Goal: Information Seeking & Learning: Check status

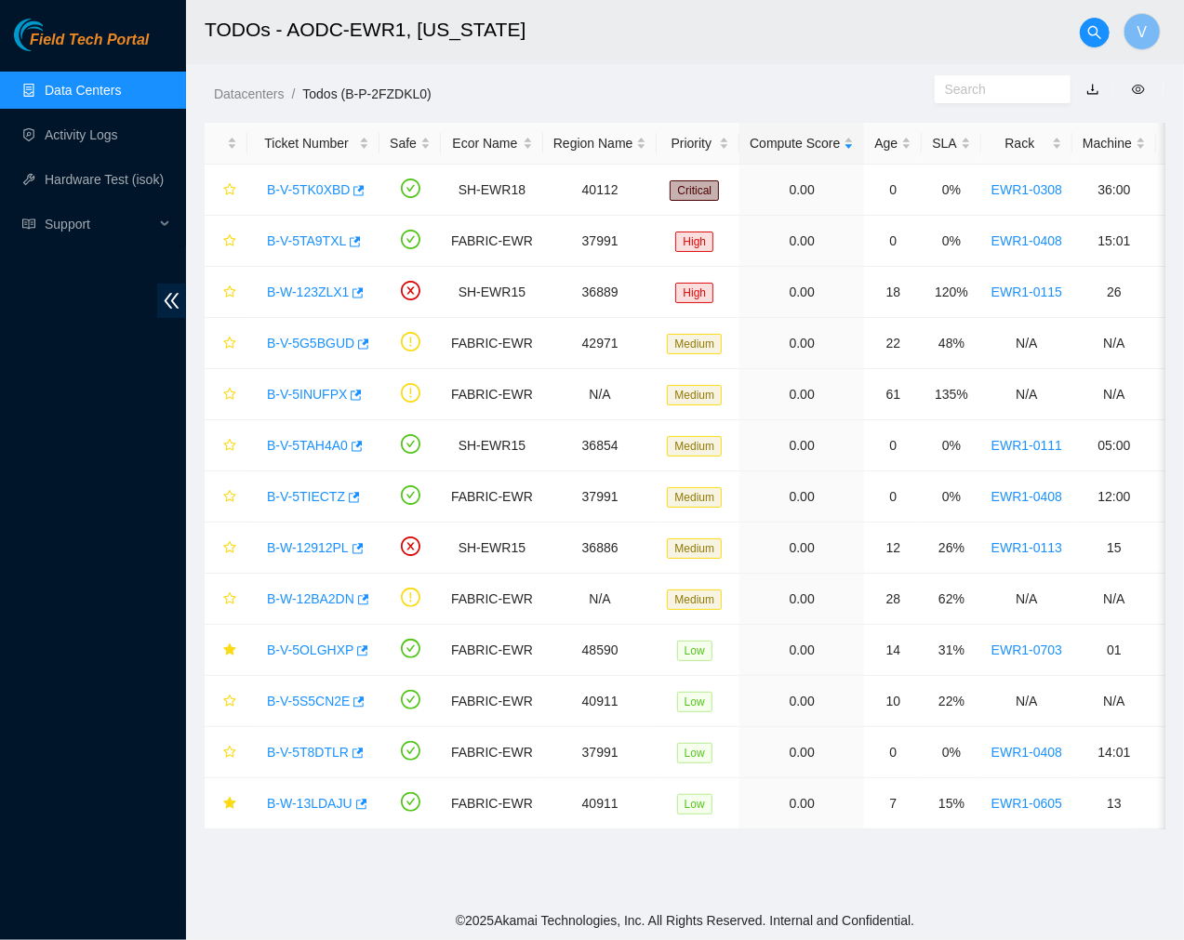
click at [91, 83] on link "Data Centers" at bounding box center [83, 90] width 76 height 15
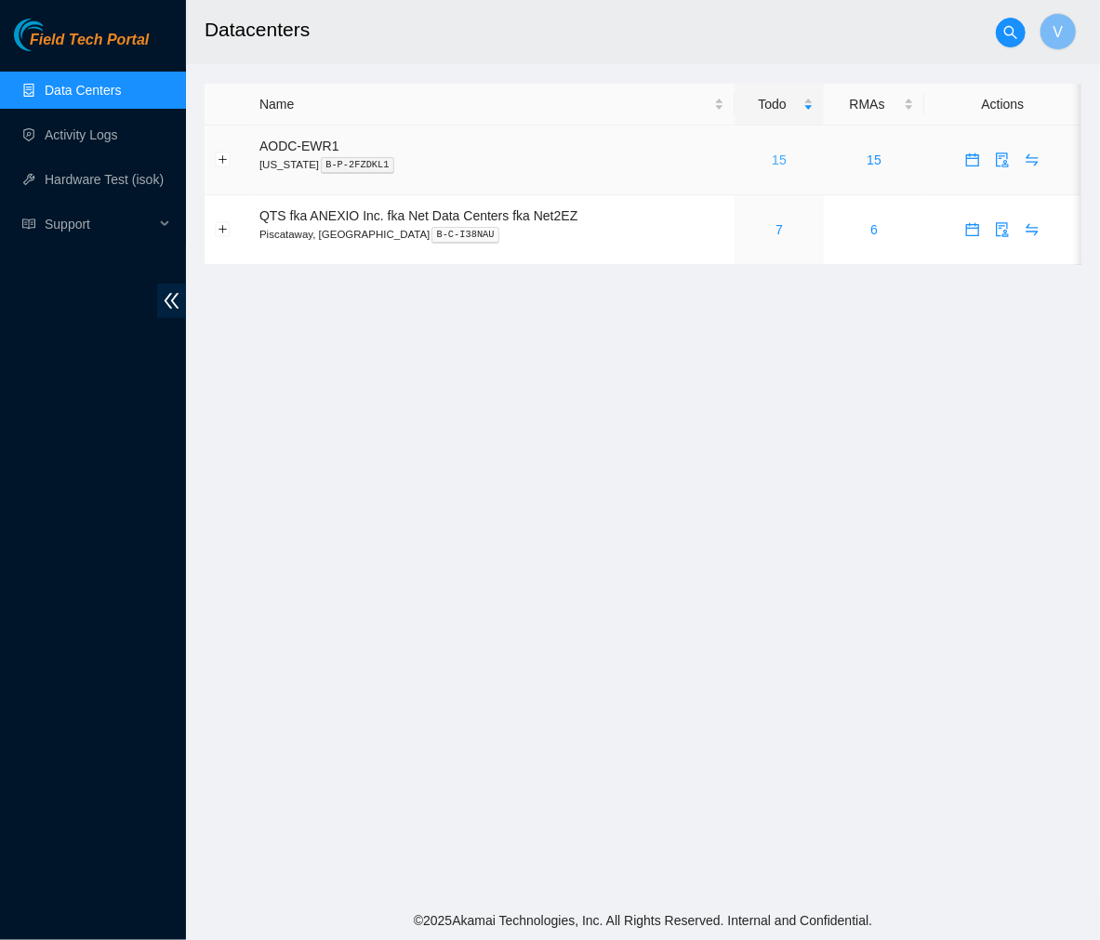
click at [778, 165] on link "15" at bounding box center [779, 160] width 15 height 15
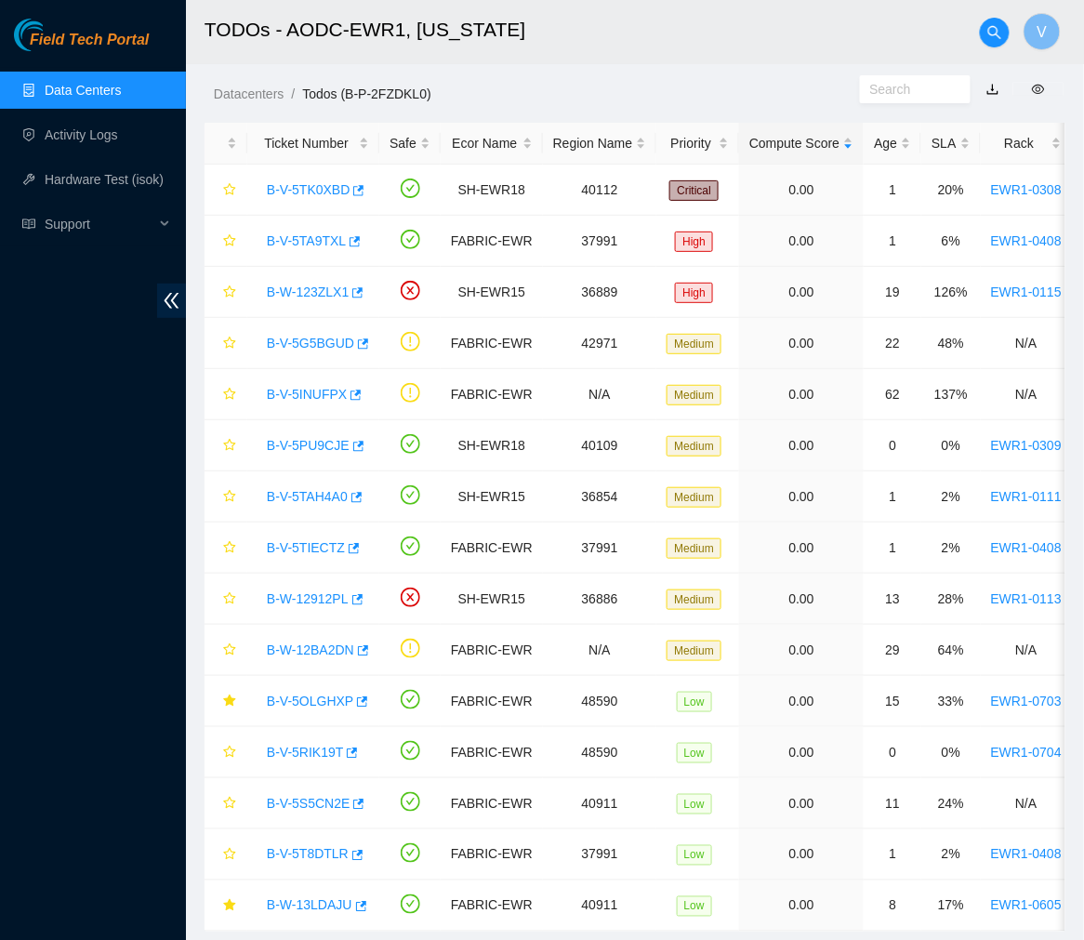
click at [754, 32] on h2 "TODOs - AODC-EWR1, New Jersey" at bounding box center [571, 30] width 733 height 60
click at [317, 195] on link "B-V-5TK0XBD" at bounding box center [308, 189] width 83 height 15
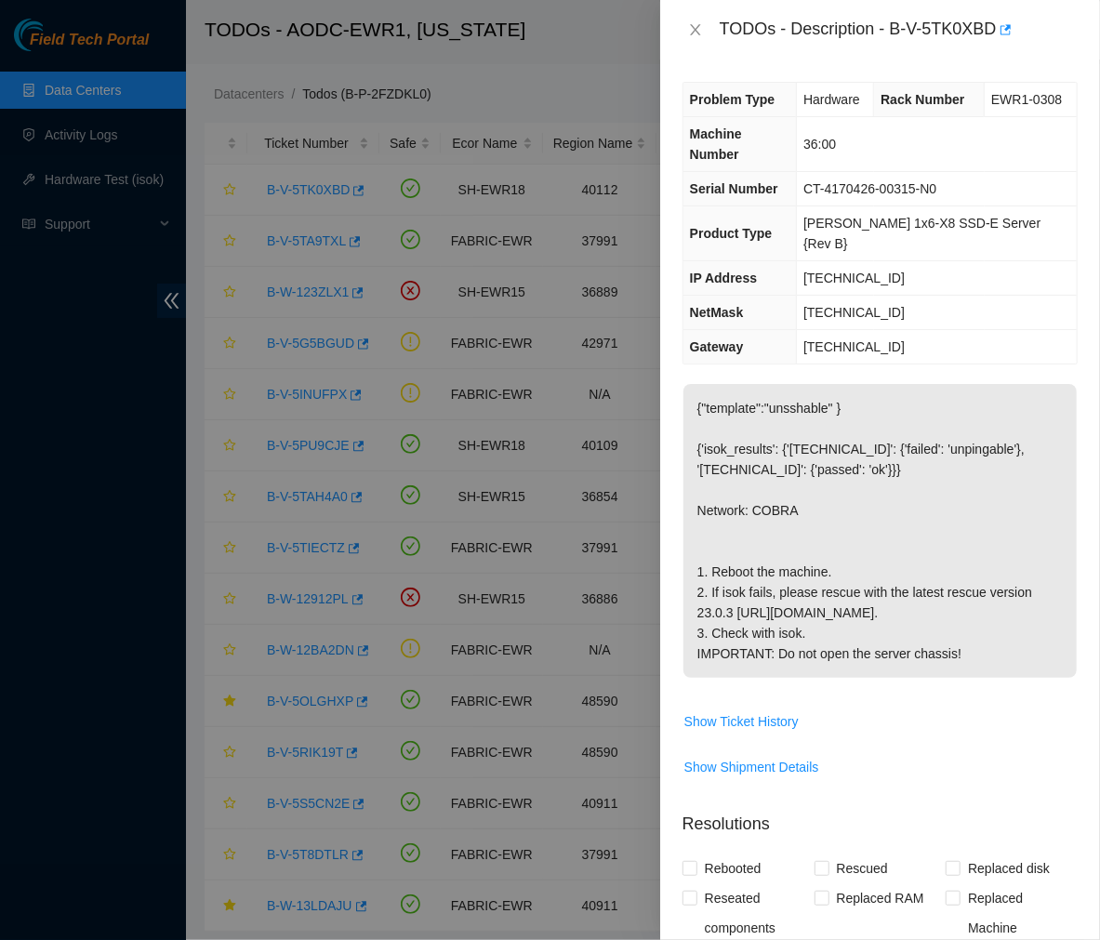
click at [922, 535] on p "{"template":"unsshable" } {'isok_results': {'23.66.120.62': {'failed': 'unpinga…" at bounding box center [880, 531] width 393 height 294
click at [698, 31] on icon "close" at bounding box center [695, 29] width 15 height 15
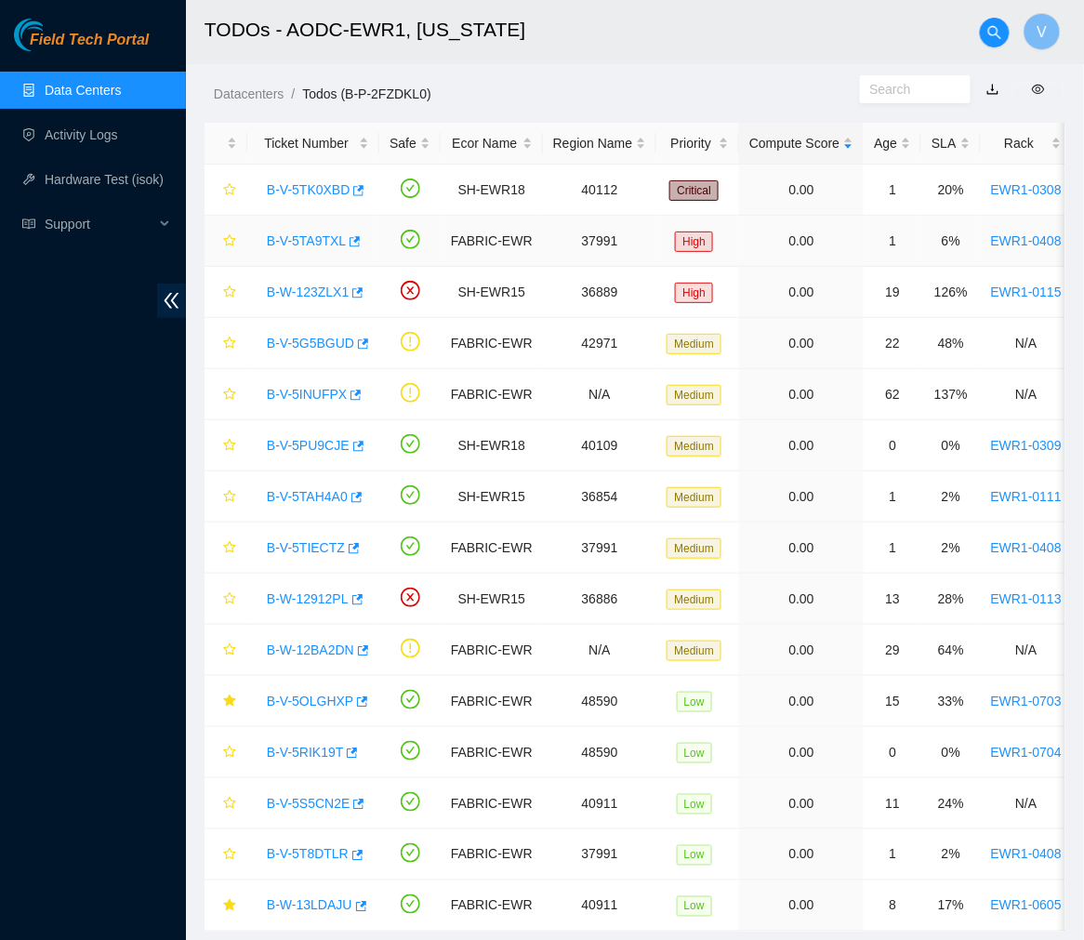
click at [293, 246] on link "B-V-5TA9TXL" at bounding box center [306, 240] width 79 height 15
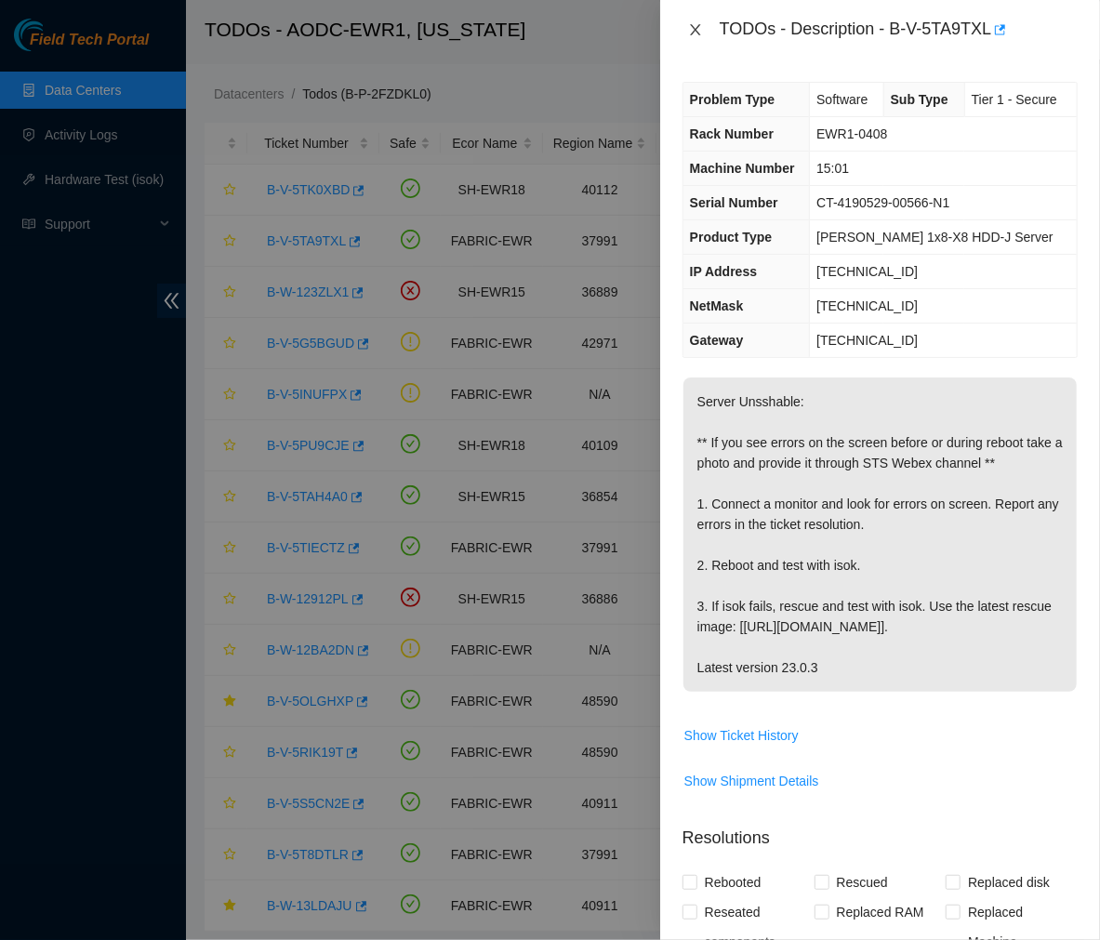
click at [700, 28] on icon "close" at bounding box center [695, 29] width 15 height 15
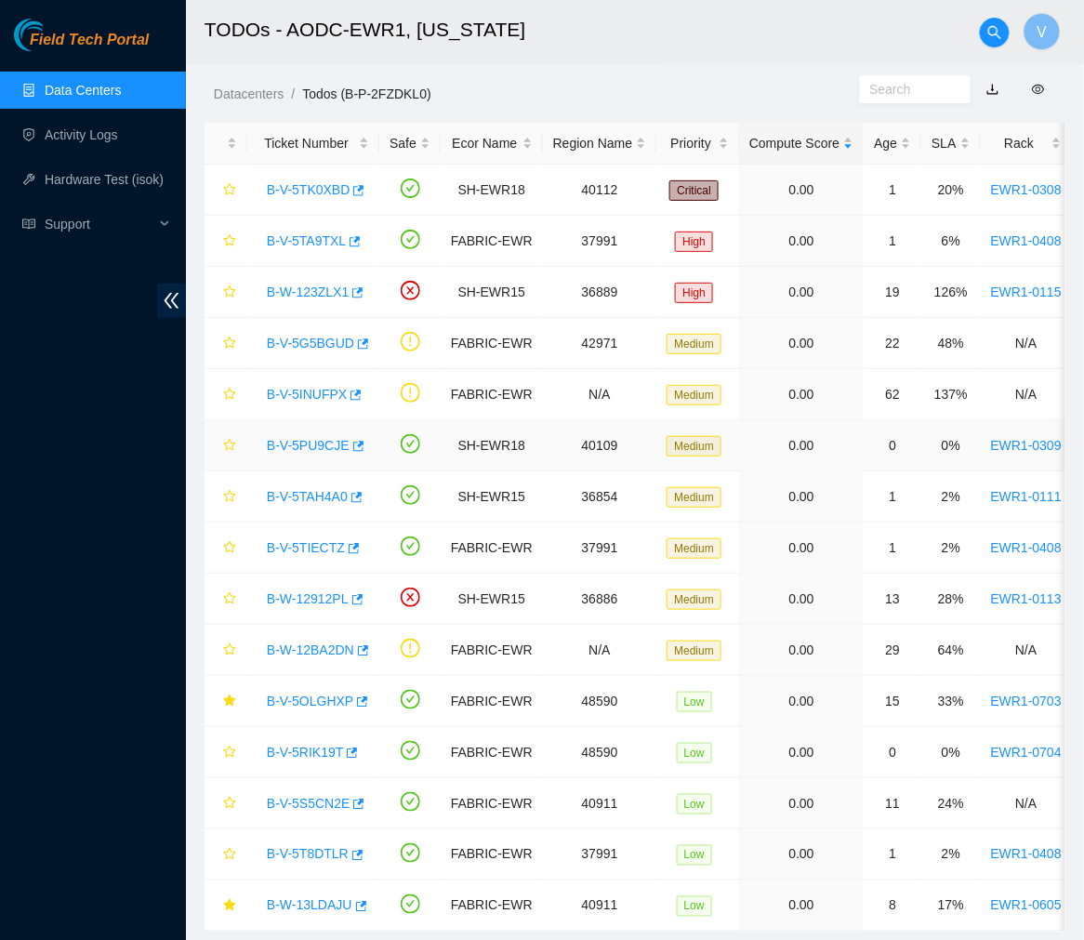
click at [322, 446] on link "B-V-5PU9CJE" at bounding box center [308, 445] width 83 height 15
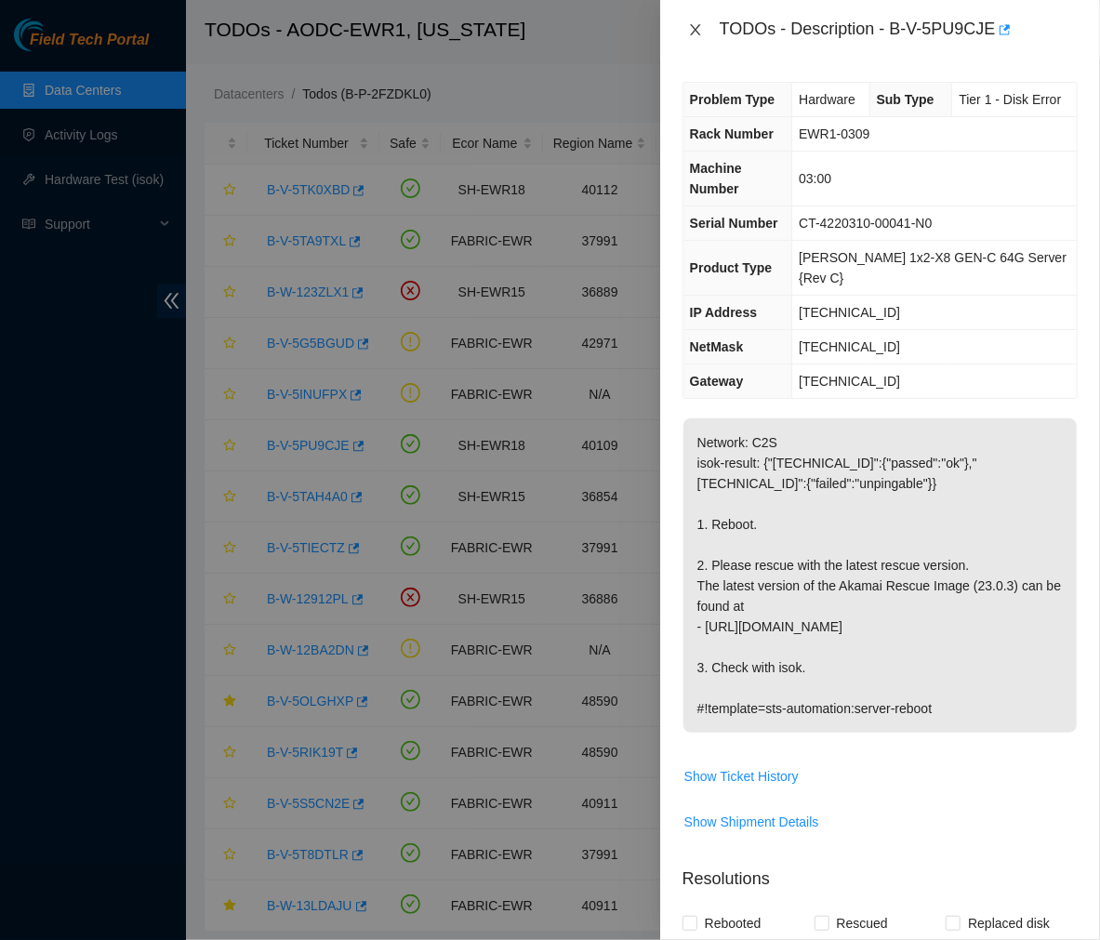
click at [698, 34] on icon "close" at bounding box center [695, 29] width 15 height 15
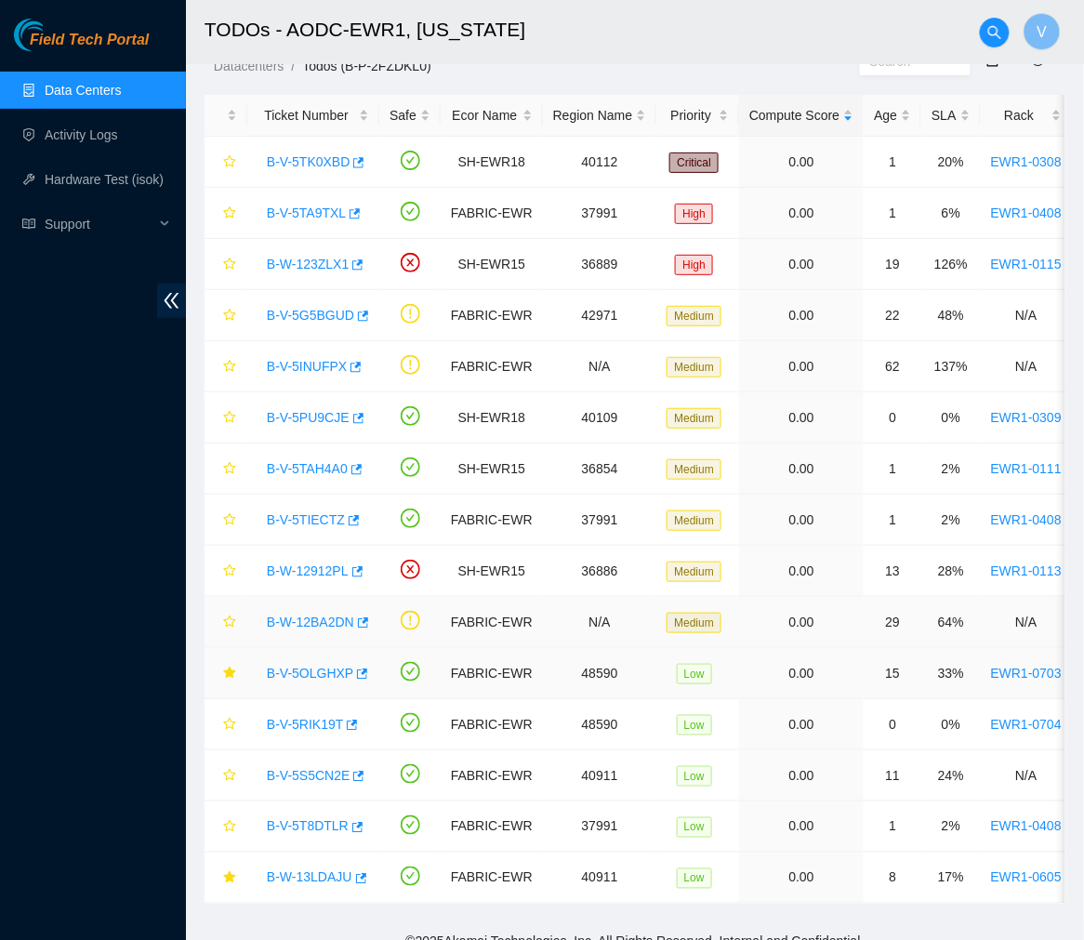
scroll to position [66, 0]
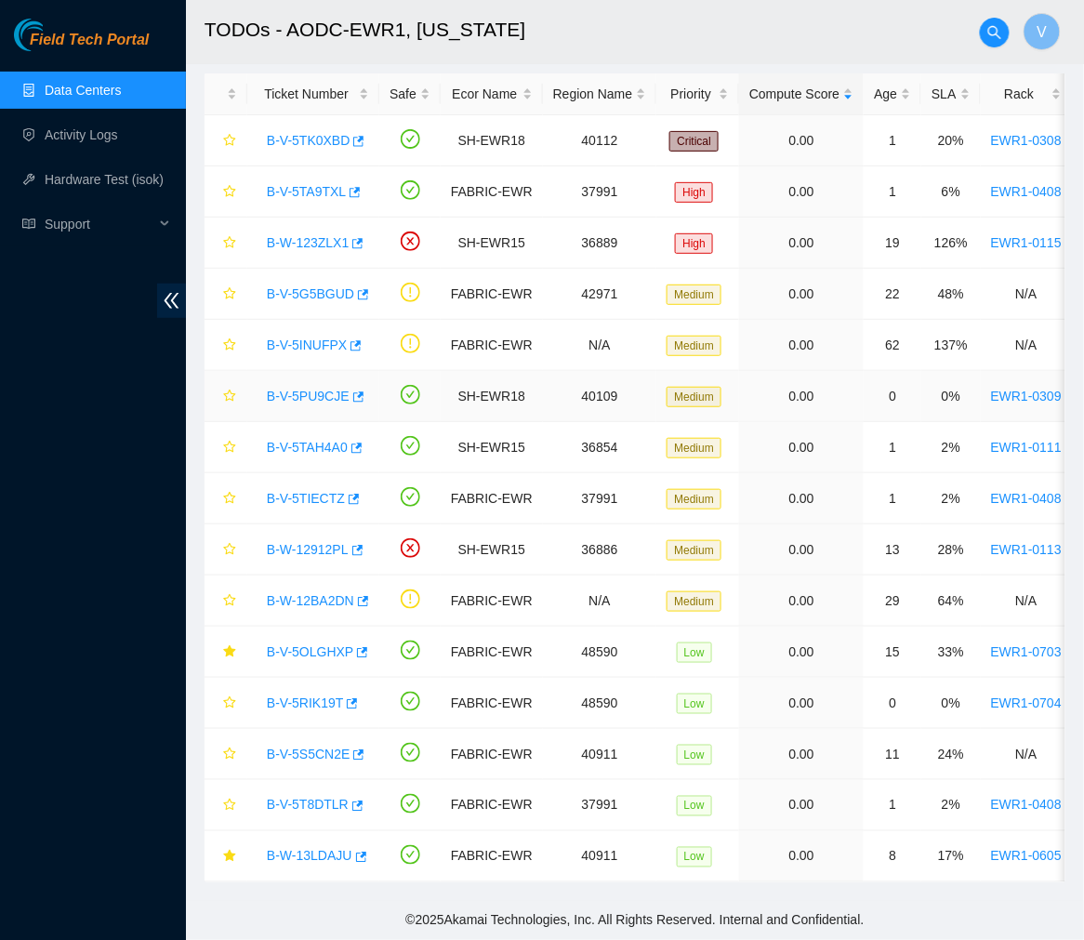
click at [318, 389] on link "B-V-5PU9CJE" at bounding box center [308, 396] width 83 height 15
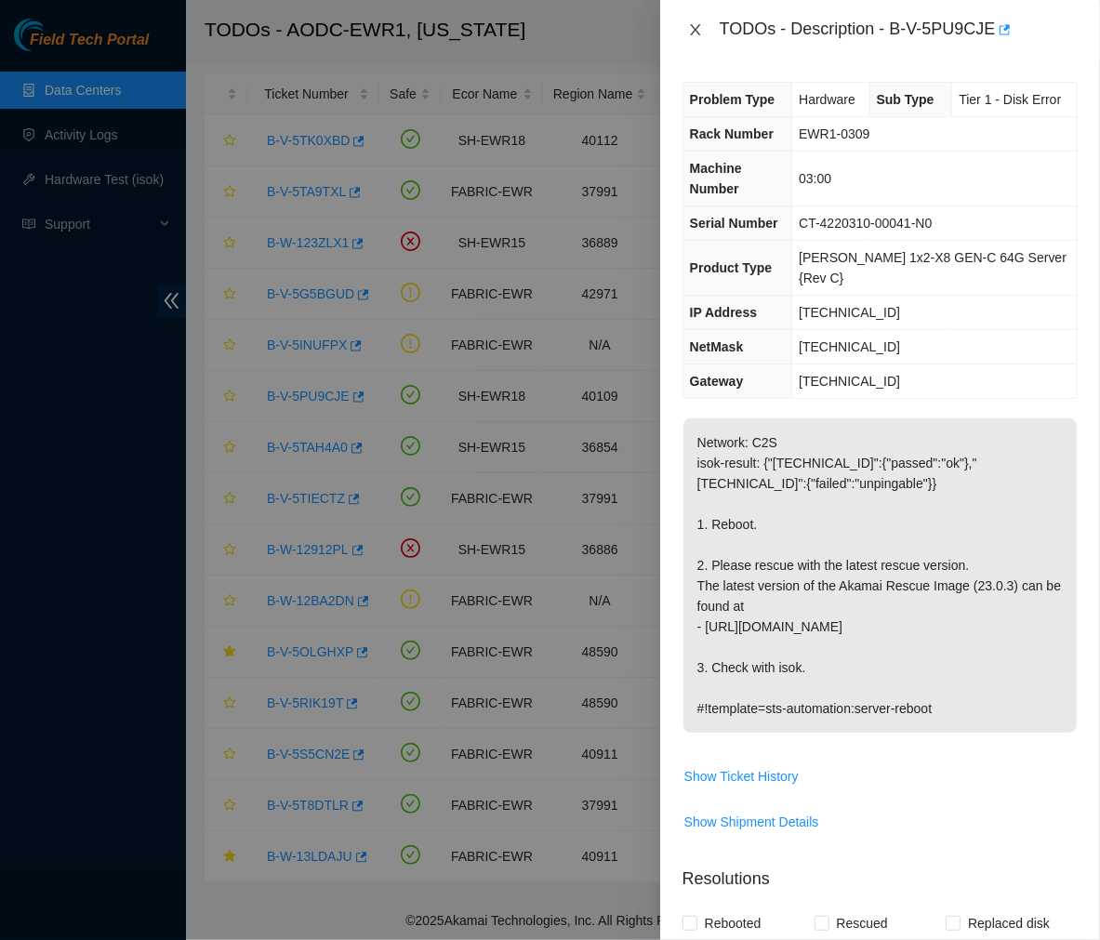
click at [695, 23] on icon "close" at bounding box center [695, 29] width 15 height 15
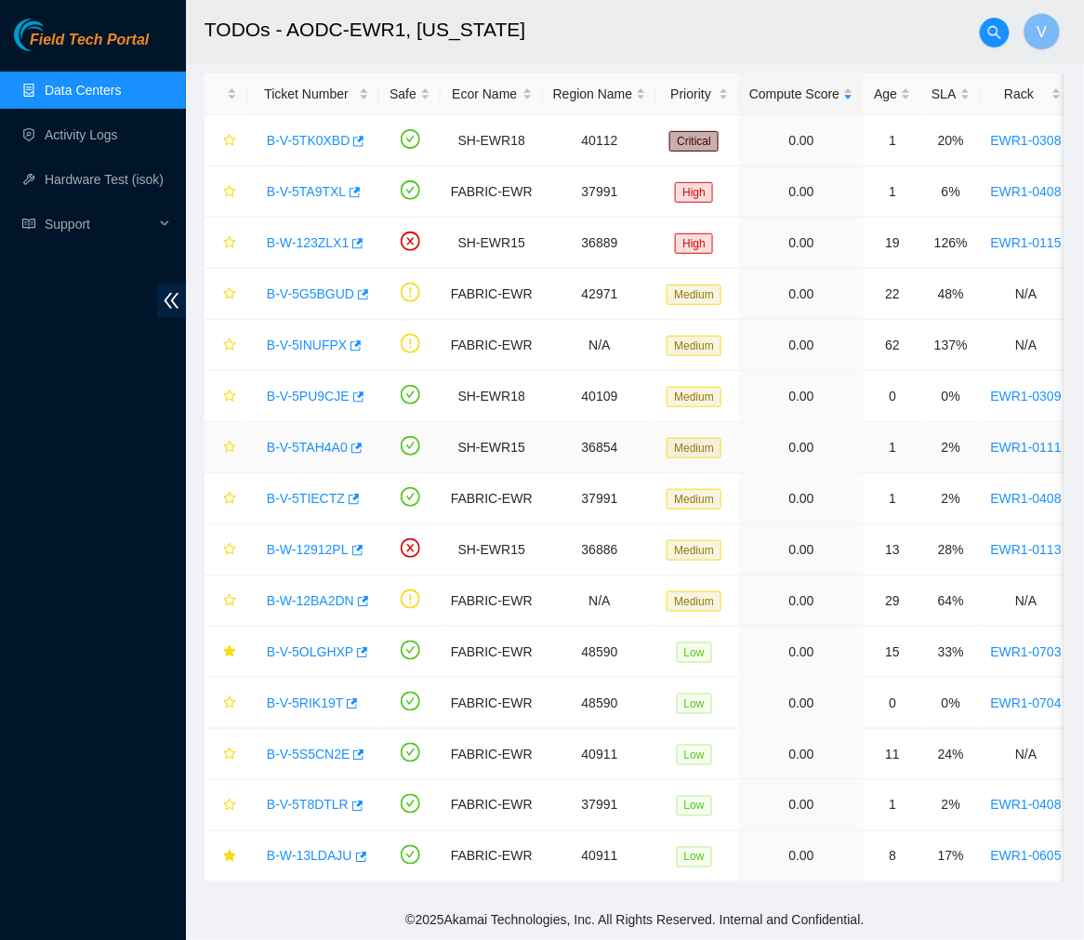
click at [317, 439] on div "B-V-5TAH4A0" at bounding box center [314, 447] width 112 height 30
click at [311, 440] on link "B-V-5TAH4A0" at bounding box center [307, 447] width 81 height 15
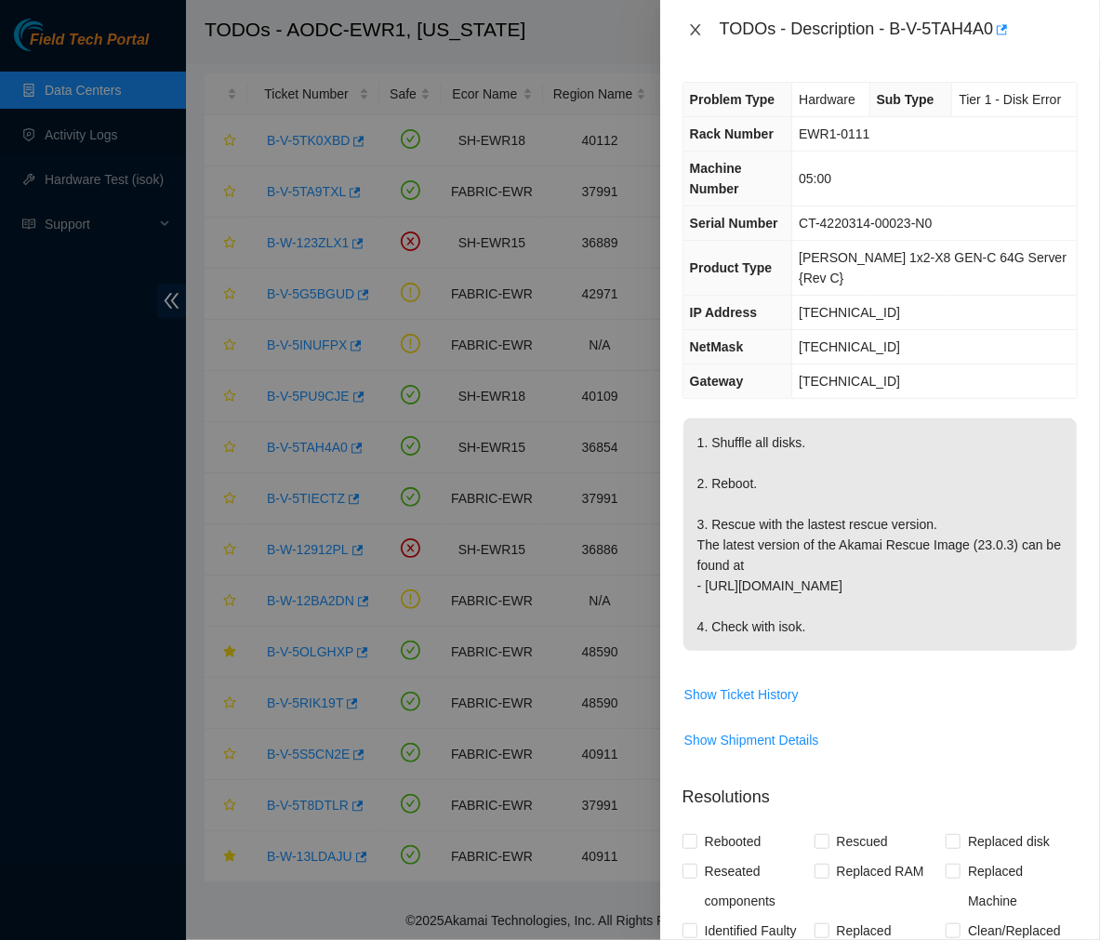
click at [693, 32] on icon "close" at bounding box center [695, 29] width 10 height 11
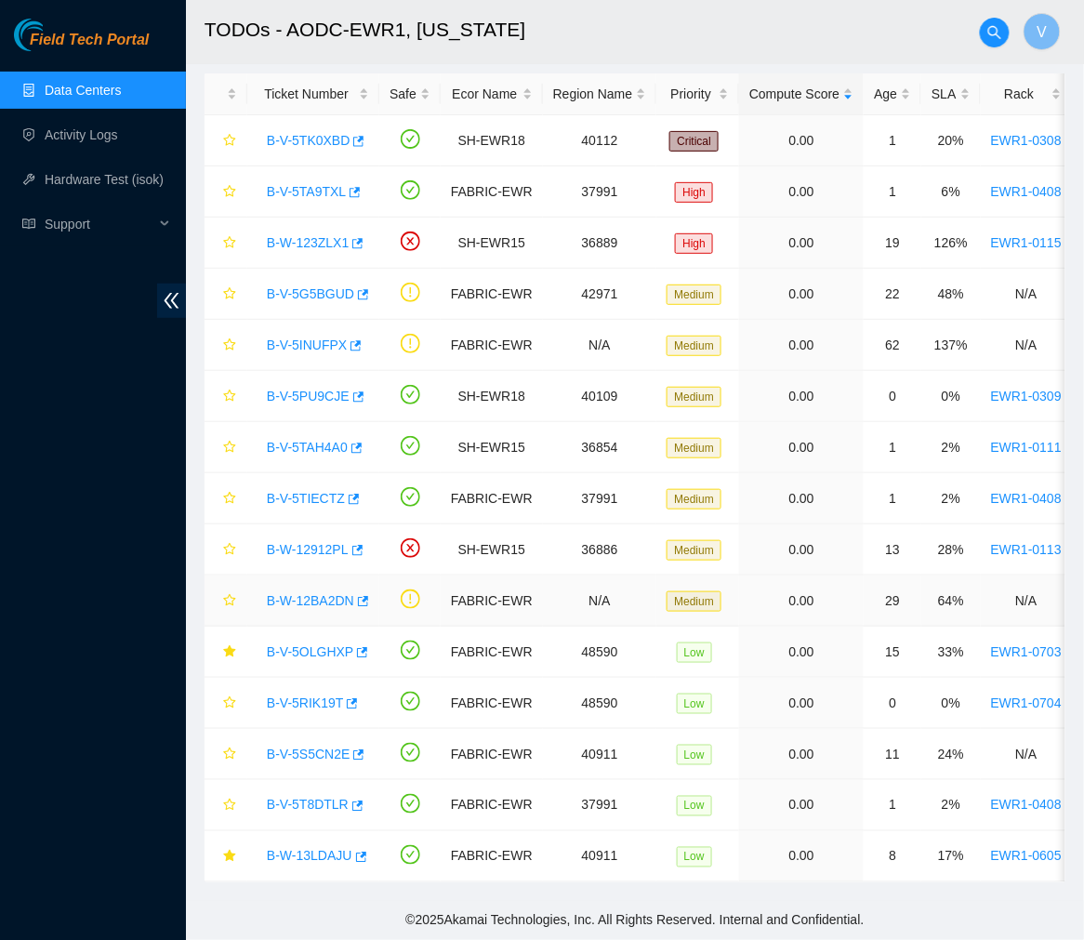
scroll to position [0, 0]
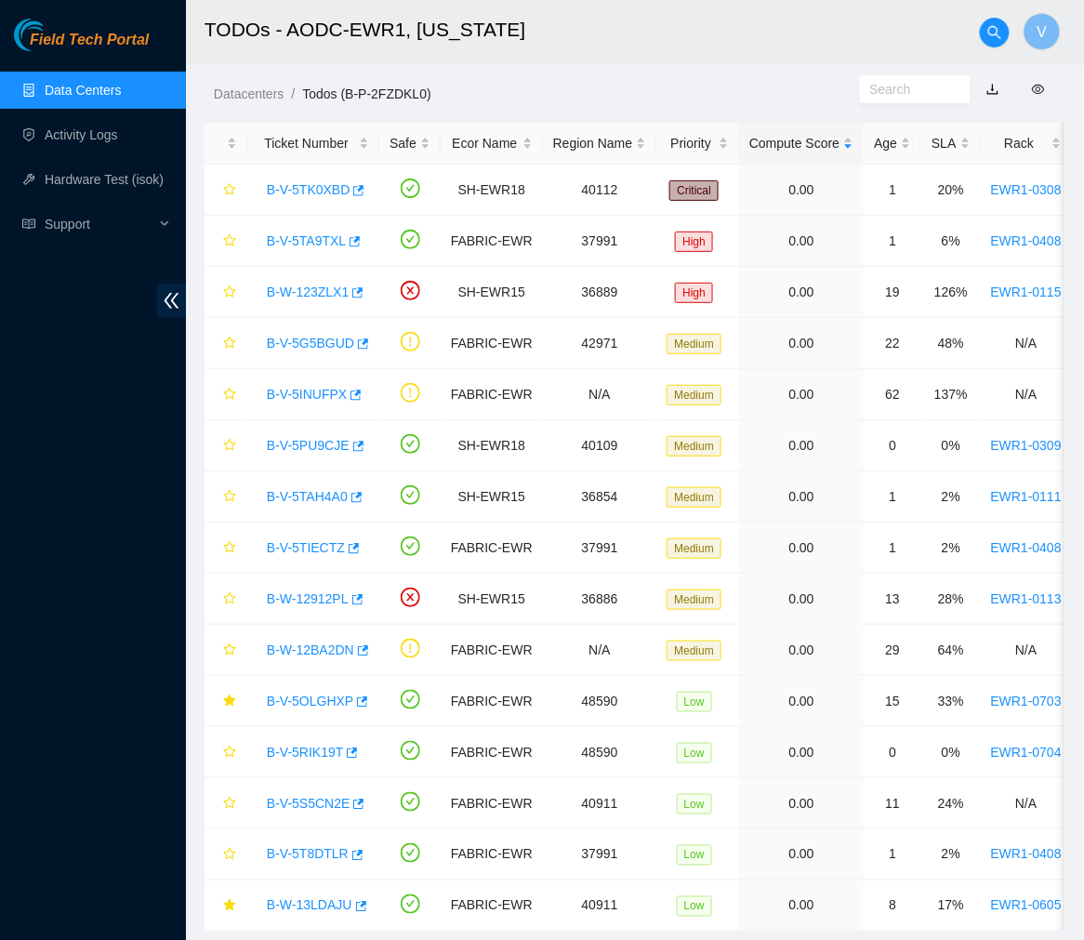
click at [637, 38] on h2 "TODOs - AODC-EWR1, New Jersey" at bounding box center [571, 30] width 733 height 60
